Goal: Task Accomplishment & Management: Complete application form

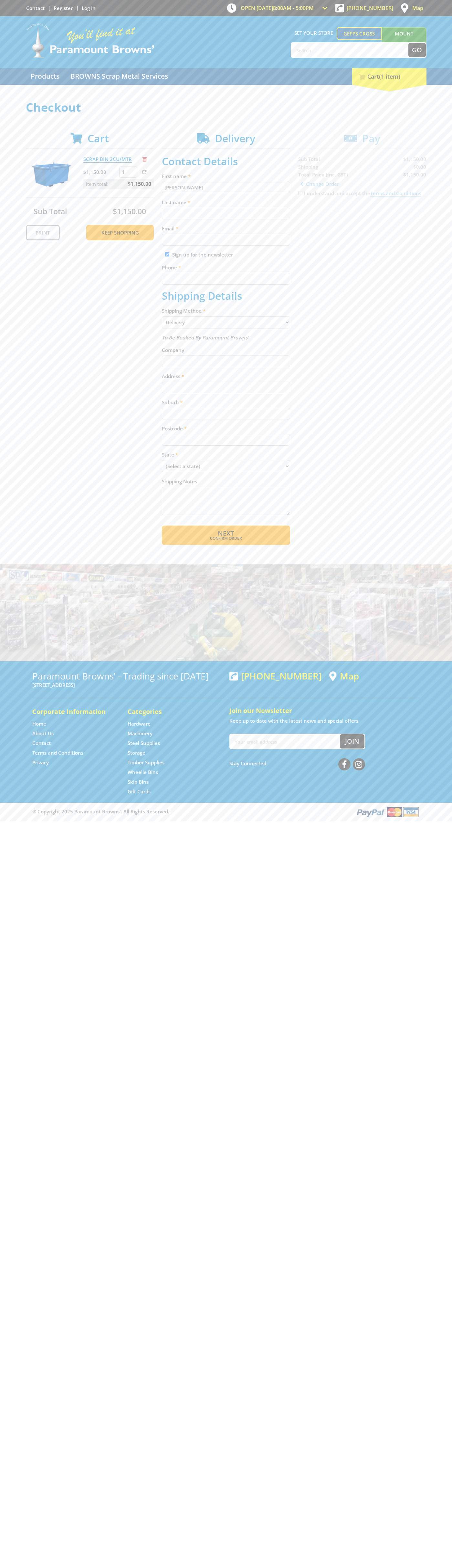
type input "[PERSON_NAME]"
type input "[EMAIL_ADDRESS][DOMAIN_NAME]"
type input "0293744000"
type input "[PERSON_NAME]"
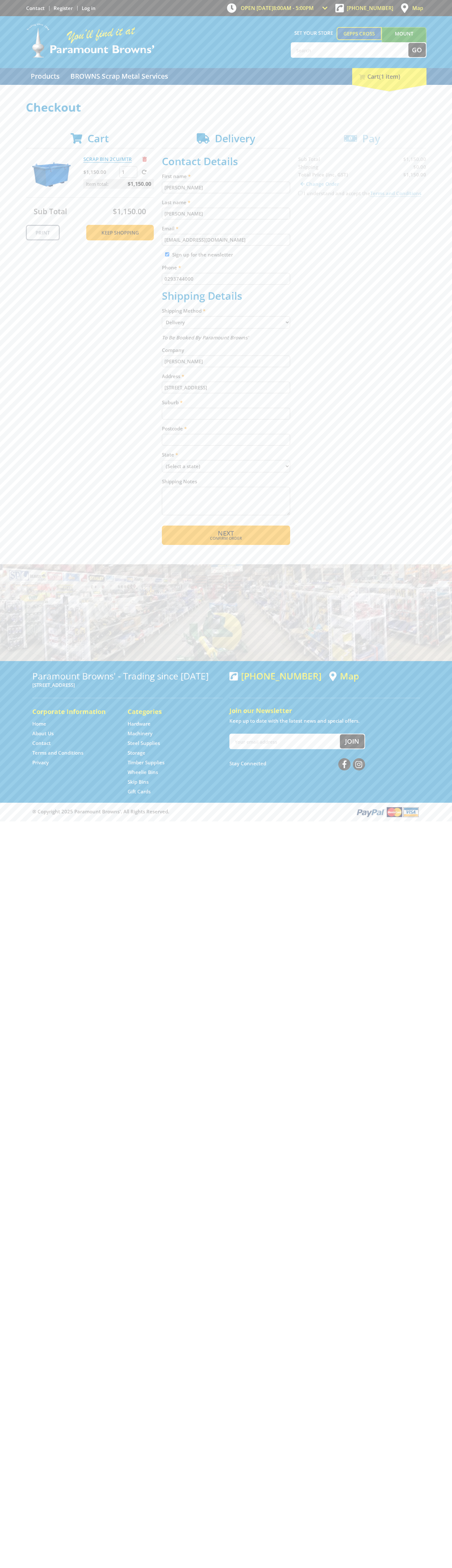
type input "[STREET_ADDRESS]"
type input "gepps cross"
type input "5094"
select select "SA"
select select "Pickup"
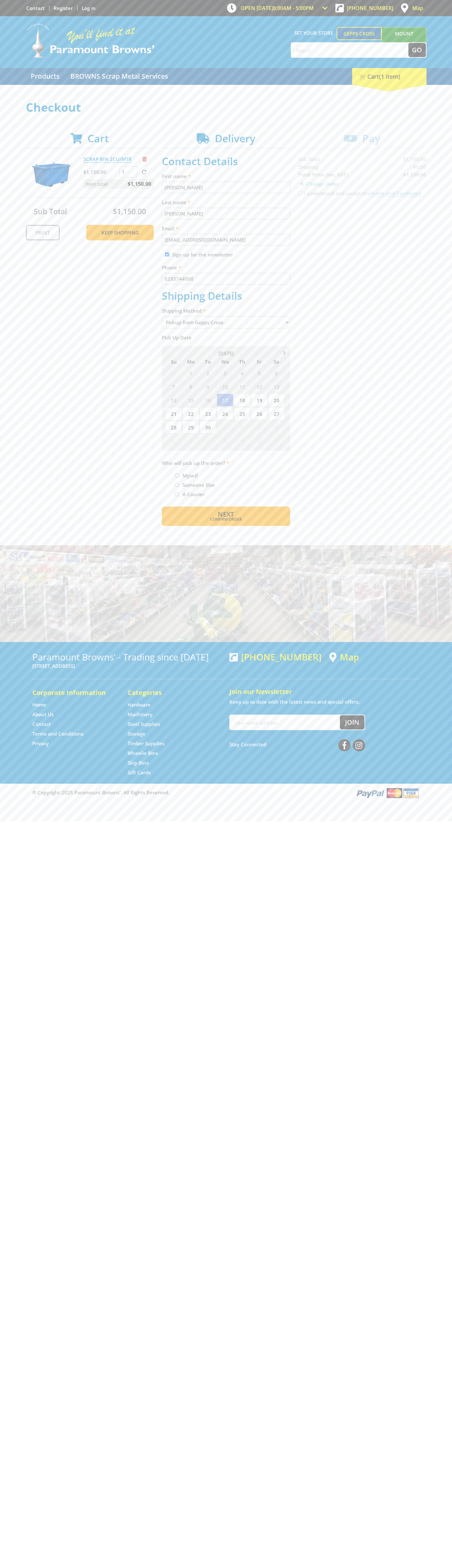
click at [225, 514] on span "Next" at bounding box center [225, 514] width 16 height 9
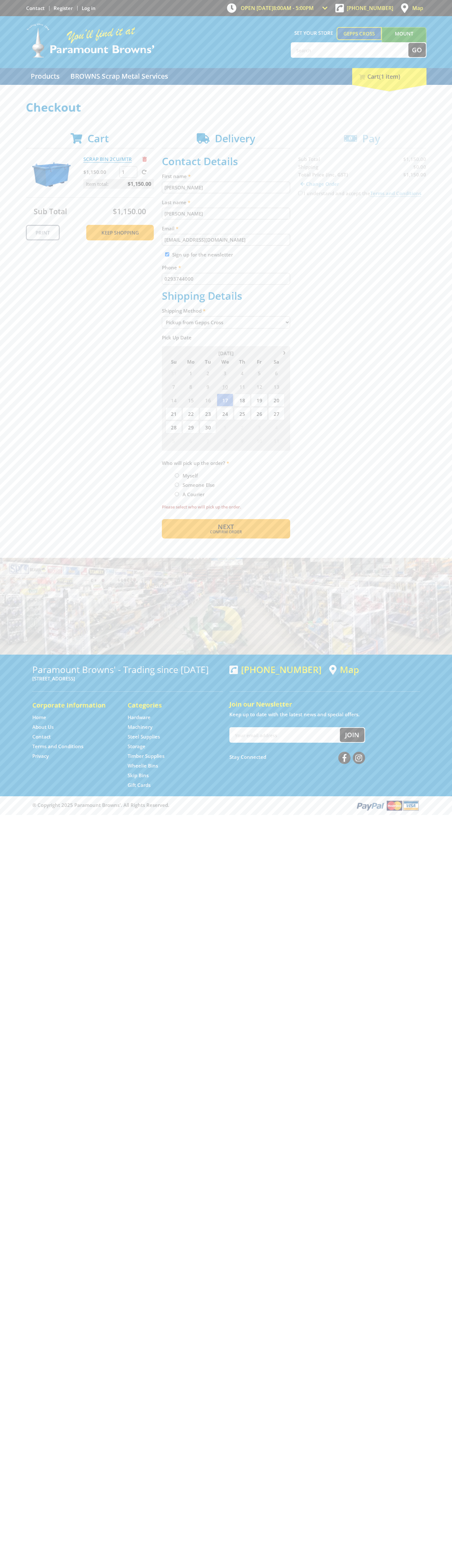
type input "[PERSON_NAME]"
click at [225, 527] on span "Next" at bounding box center [225, 527] width 16 height 9
